Goal: Task Accomplishment & Management: Complete application form

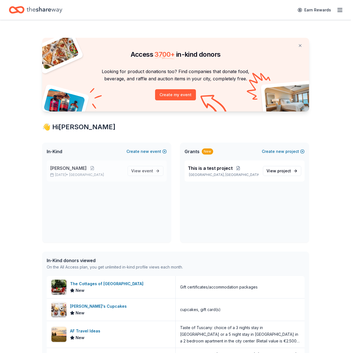
click at [157, 176] on div "[PERSON_NAME] Test [DATE] • [GEOGRAPHIC_DATA] Area View event" at bounding box center [107, 170] width 120 height 21
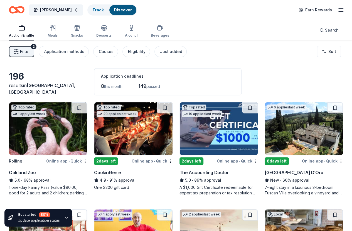
click at [260, 57] on div "Filter 2 Application methods Causes Eligibility Just added Sort" at bounding box center [176, 52] width 352 height 22
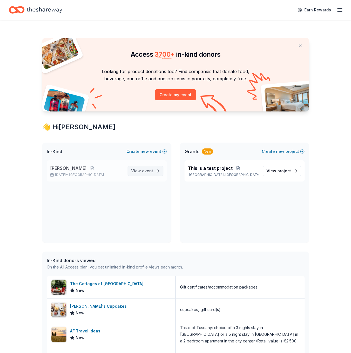
click at [148, 175] on link "View event" at bounding box center [146, 171] width 36 height 10
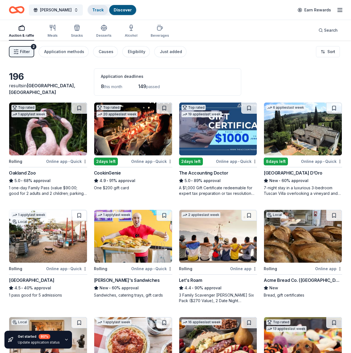
click at [92, 11] on link "Track" at bounding box center [97, 10] width 11 height 5
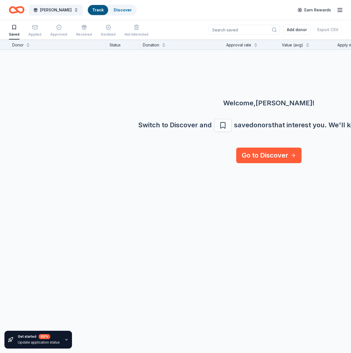
scroll to position [0, 0]
click at [33, 29] on icon "button" at bounding box center [35, 27] width 6 height 6
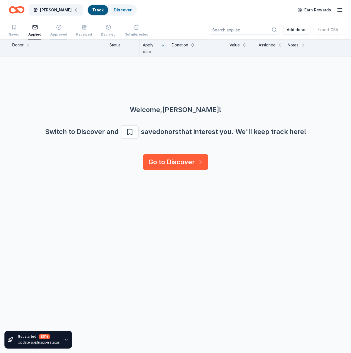
click at [53, 28] on div "button" at bounding box center [58, 27] width 17 height 6
click at [39, 33] on div "Applied" at bounding box center [34, 34] width 13 height 4
click at [54, 31] on div "Approved" at bounding box center [58, 30] width 17 height 12
click at [78, 31] on div "Received" at bounding box center [84, 30] width 16 height 12
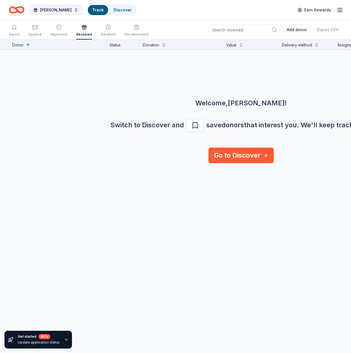
click at [97, 31] on div "Saved Applied Approved Received Declined Not interested" at bounding box center [78, 30] width 139 height 17
click at [102, 31] on div "Declined" at bounding box center [108, 30] width 15 height 12
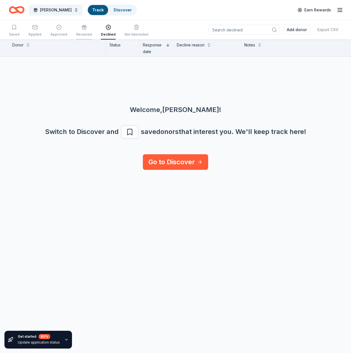
click at [81, 29] on icon "button" at bounding box center [84, 27] width 6 height 6
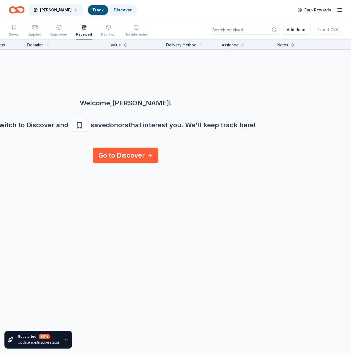
scroll to position [0, 116]
click at [66, 36] on div "Saved Applied Approved Received Declined Not interested" at bounding box center [78, 30] width 139 height 17
click at [64, 35] on div "Approved" at bounding box center [58, 34] width 17 height 4
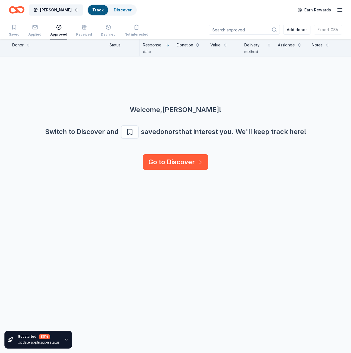
click at [43, 29] on div "Saved Applied Approved Received Declined Not interested" at bounding box center [78, 30] width 139 height 17
click at [36, 29] on icon "button" at bounding box center [35, 27] width 6 height 6
click at [13, 28] on icon "button" at bounding box center [14, 27] width 6 height 6
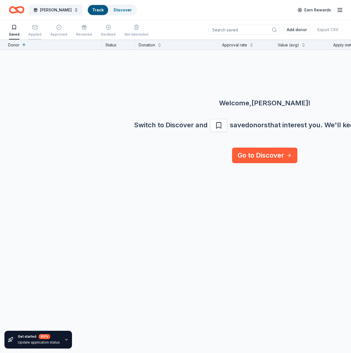
click at [38, 28] on div "button" at bounding box center [34, 27] width 13 height 6
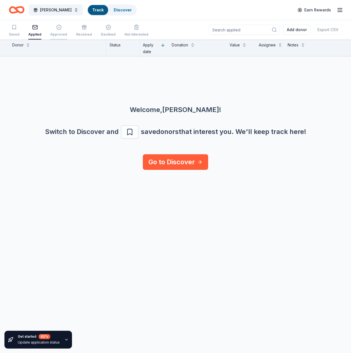
click at [56, 25] on icon "button" at bounding box center [59, 27] width 6 height 6
click at [36, 27] on icon "button" at bounding box center [35, 27] width 6 height 6
click at [114, 10] on link "Discover" at bounding box center [123, 10] width 18 height 5
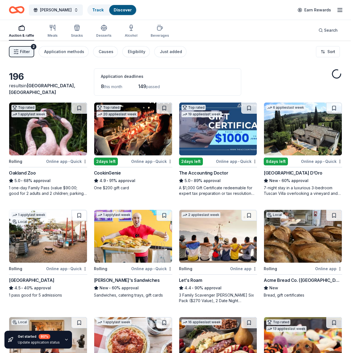
click at [272, 173] on div "[GEOGRAPHIC_DATA] D’Oro" at bounding box center [293, 172] width 59 height 7
click at [213, 59] on div "Filter 2 Application methods Causes Eligibility Just added Sort" at bounding box center [175, 52] width 351 height 22
click at [252, 31] on div "Auction & raffle Meals Snacks Desserts Alcohol Beverages Search" at bounding box center [175, 30] width 333 height 21
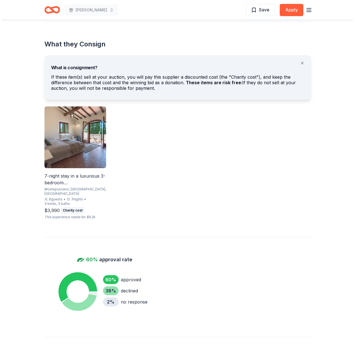
scroll to position [111, 0]
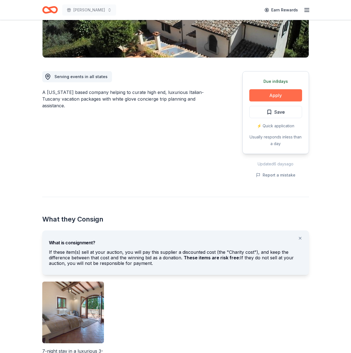
click at [289, 96] on button "Apply" at bounding box center [275, 95] width 53 height 12
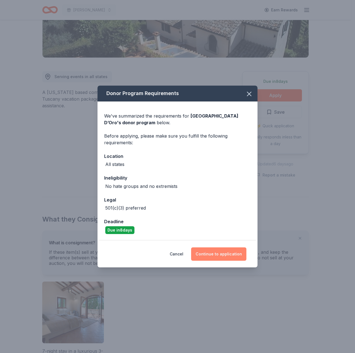
click at [213, 253] on button "Continue to application" at bounding box center [218, 253] width 55 height 13
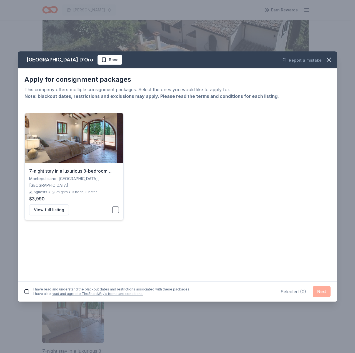
click at [119, 206] on div "7-night stay in a luxurious 3-bedroom Tuscan Villa Montepulciano, Tuscany, Ital…" at bounding box center [74, 191] width 99 height 57
click at [28, 291] on button "button" at bounding box center [26, 291] width 4 height 4
click at [326, 290] on button "Next" at bounding box center [322, 291] width 18 height 11
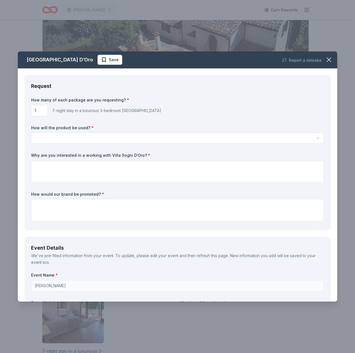
click at [108, 139] on html "James Test Earn Rewards Due in 8 days Share Villa Sogni D’Oro New 6 applies las…" at bounding box center [177, 65] width 355 height 353
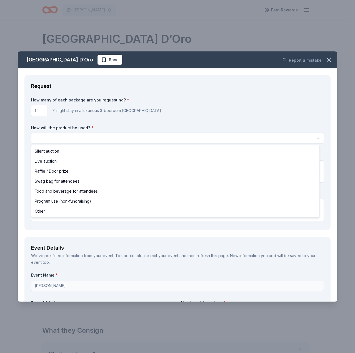
scroll to position [0, 0]
select select "liveAuction"
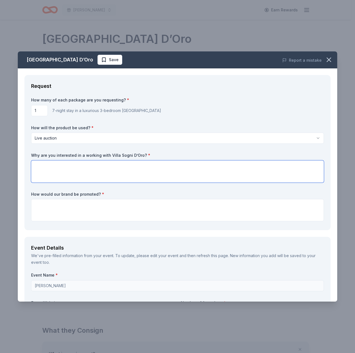
click at [87, 167] on textarea at bounding box center [177, 171] width 293 height 22
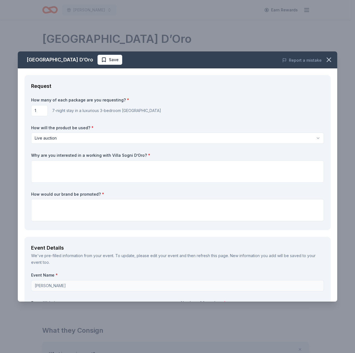
click at [325, 58] on icon "button" at bounding box center [329, 60] width 8 height 8
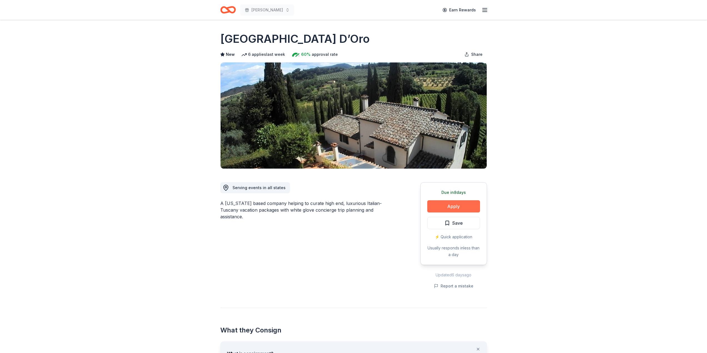
click at [351, 211] on button "Apply" at bounding box center [453, 206] width 53 height 12
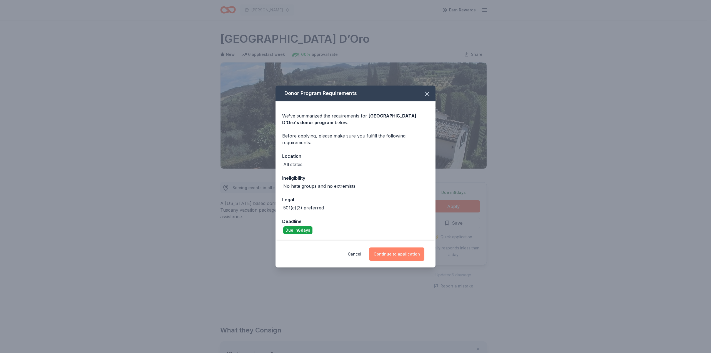
click at [351, 251] on button "Continue to application" at bounding box center [396, 254] width 55 height 13
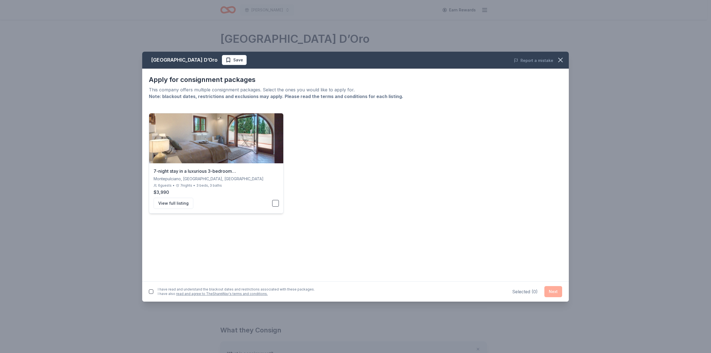
click at [275, 204] on button "button" at bounding box center [275, 203] width 7 height 7
click at [151, 290] on button "button" at bounding box center [151, 292] width 4 height 4
click at [351, 292] on button "Next" at bounding box center [554, 291] width 18 height 11
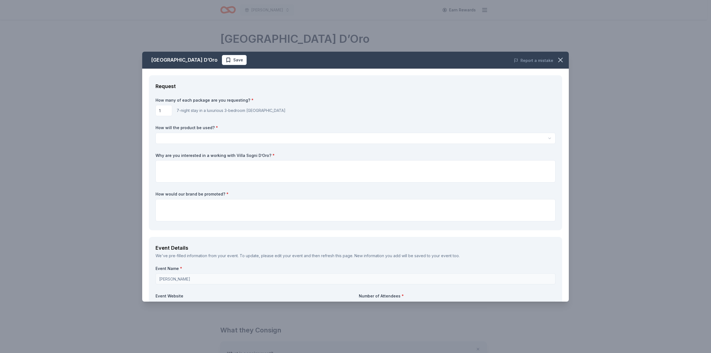
click at [216, 138] on html "James Test Earn Rewards Due in 8 days Share Villa Sogni D’Oro New 6 applies las…" at bounding box center [355, 176] width 711 height 353
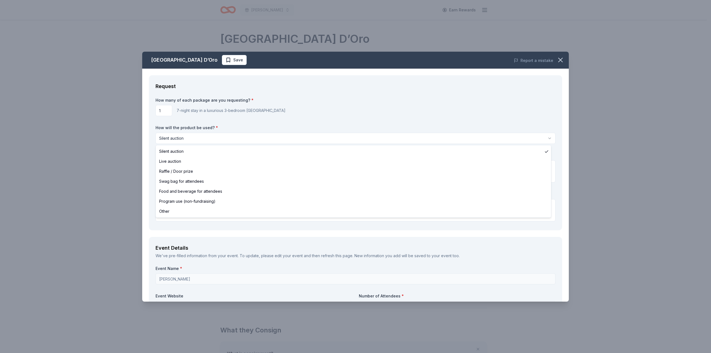
click at [194, 138] on html "James Test Earn Rewards Due in 8 days Share Villa Sogni D’Oro New 6 applies las…" at bounding box center [355, 176] width 711 height 353
select select "liveAuction"
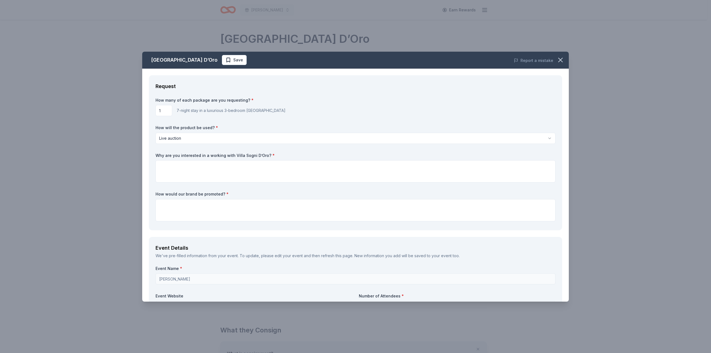
click at [290, 136] on html "James Test Earn Rewards Due in 8 days Share Villa Sogni D’Oro New 6 applies las…" at bounding box center [355, 176] width 711 height 353
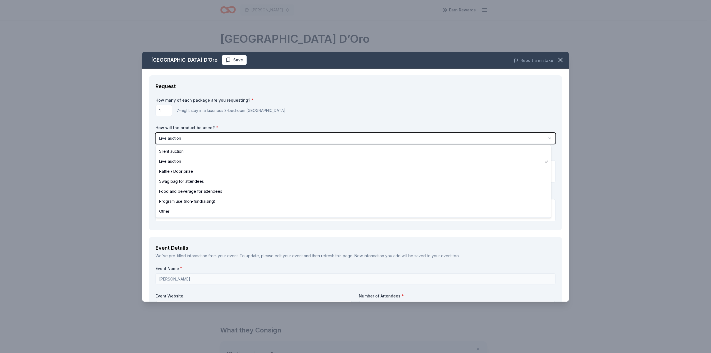
click at [290, 136] on html "James Test Earn Rewards Due in 8 days Share Villa Sogni D’Oro New 6 applies las…" at bounding box center [355, 176] width 711 height 353
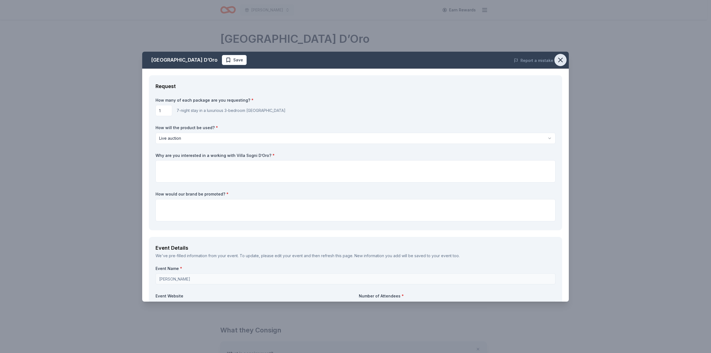
drag, startPoint x: 555, startPoint y: 61, endPoint x: 374, endPoint y: 24, distance: 184.4
click at [351, 61] on icon "button" at bounding box center [561, 60] width 8 height 8
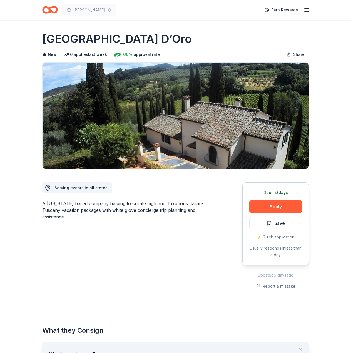
click at [116, 231] on div "Serving events in all states A Florida based company helping to curate high end…" at bounding box center [128, 229] width 173 height 121
